Goal: Navigation & Orientation: Find specific page/section

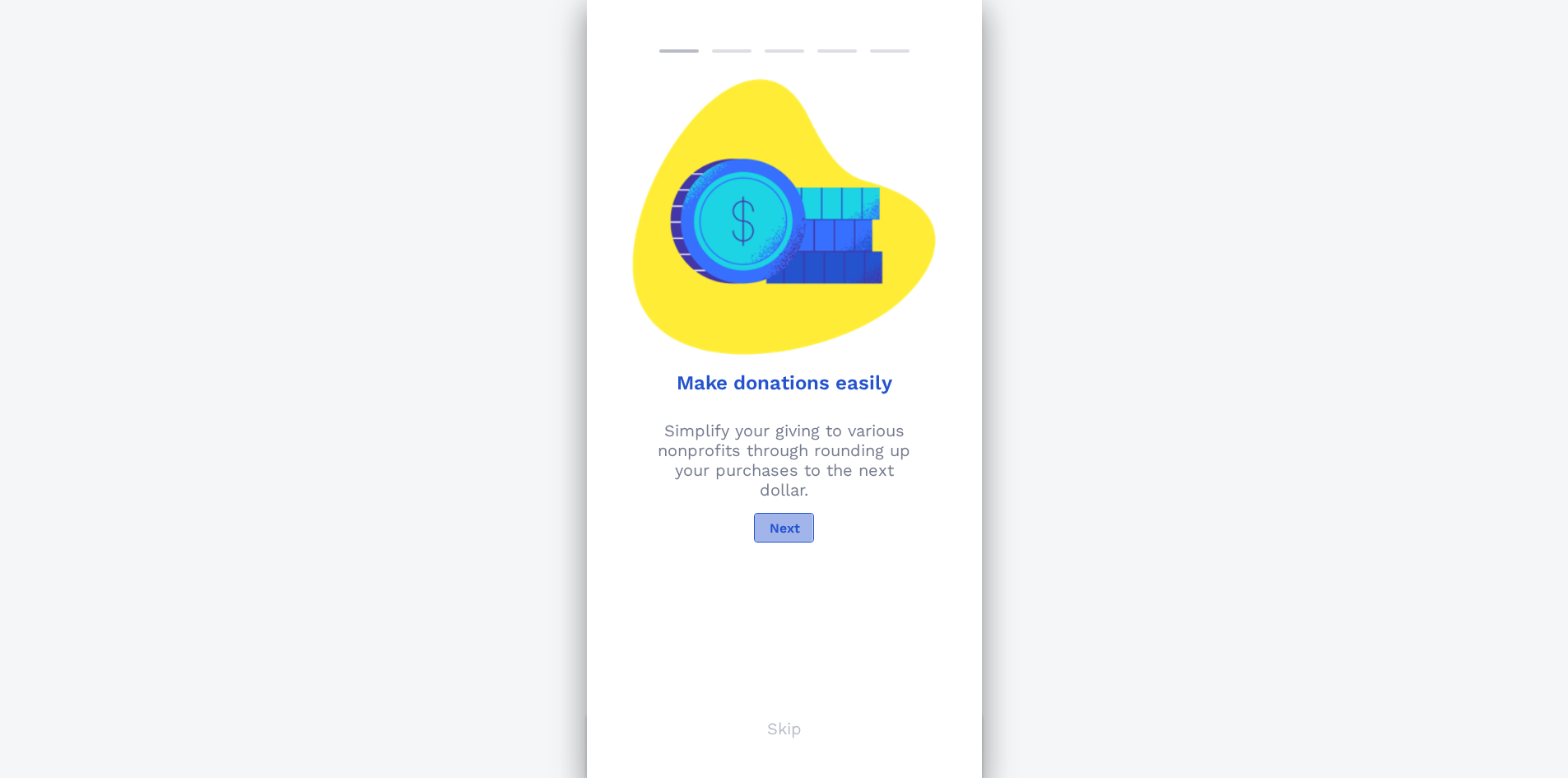
click at [784, 528] on span "Next" at bounding box center [784, 528] width 31 height 16
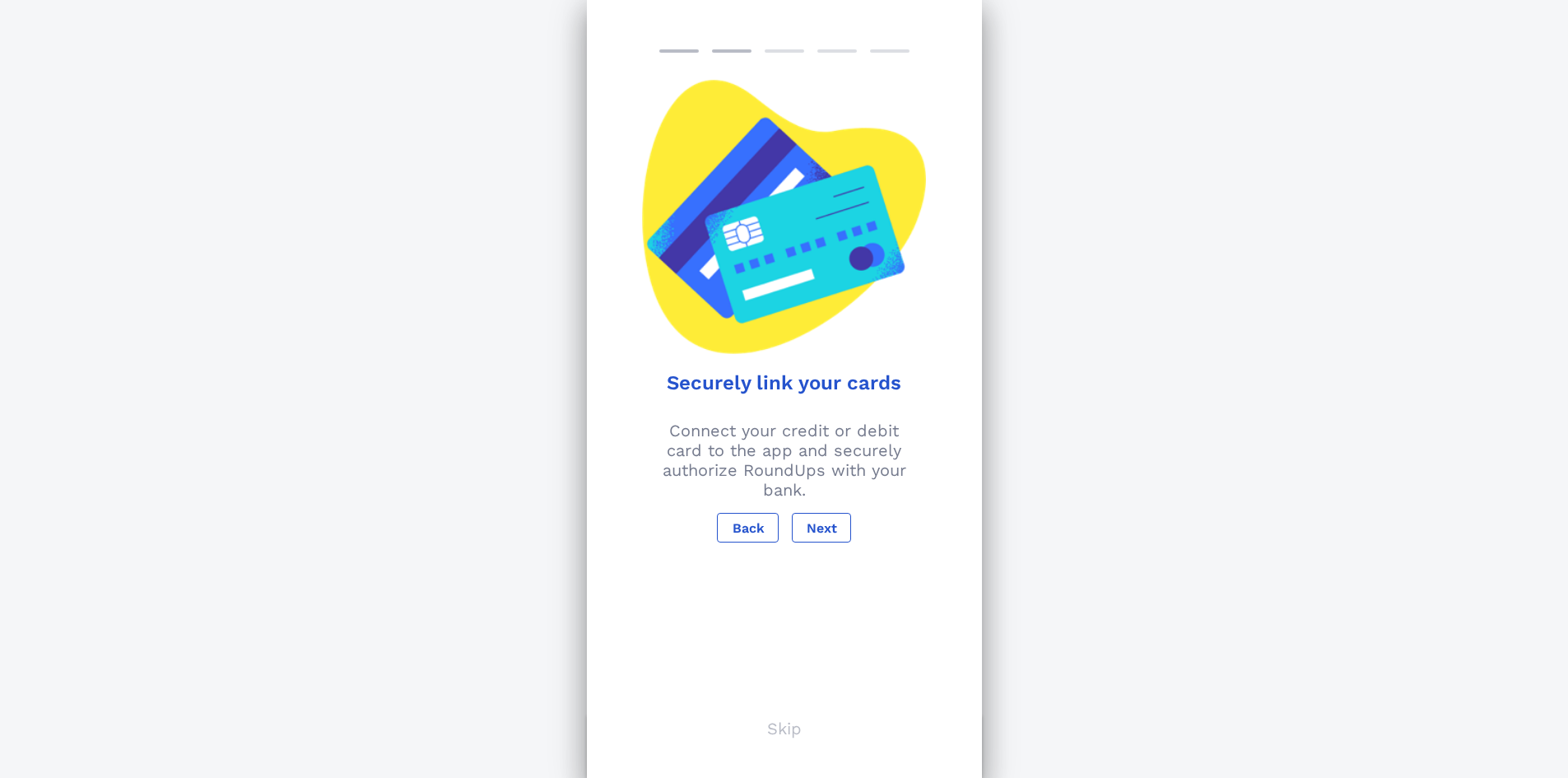
click at [788, 730] on p "Skip" at bounding box center [784, 728] width 35 height 19
